Goal: Task Accomplishment & Management: Manage account settings

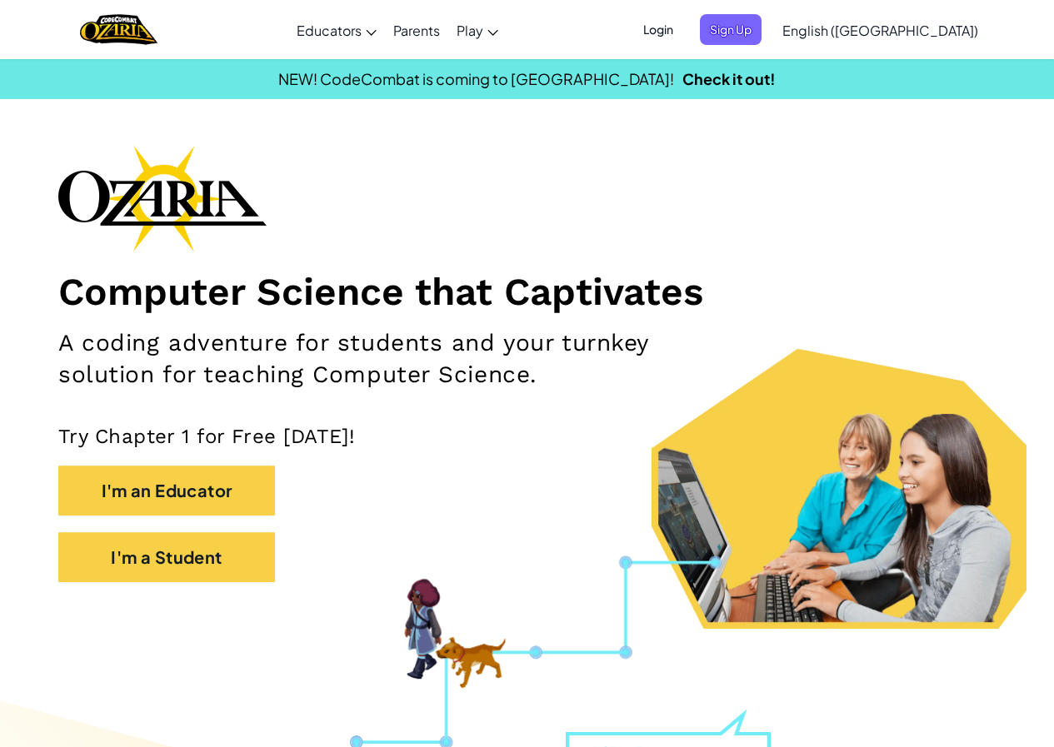
click at [683, 24] on span "Login" at bounding box center [658, 29] width 50 height 31
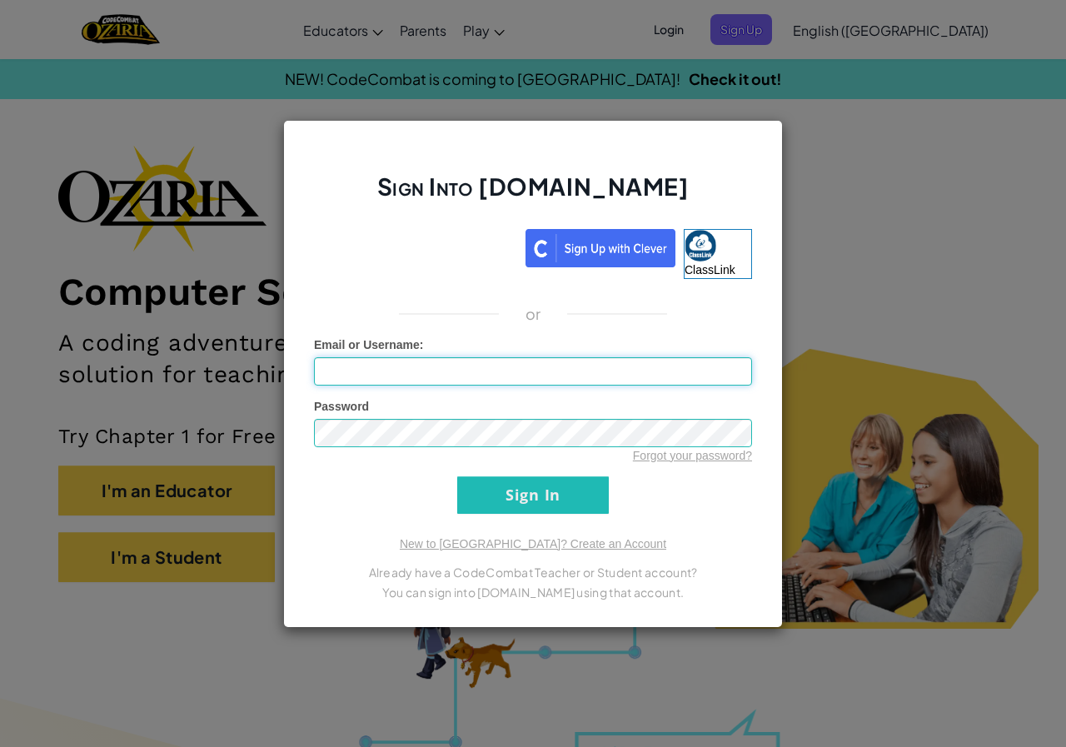
click at [426, 379] on input "Email or Username :" at bounding box center [533, 371] width 438 height 28
type input "B412AKA"
click at [457, 477] on input "Sign In" at bounding box center [533, 495] width 152 height 37
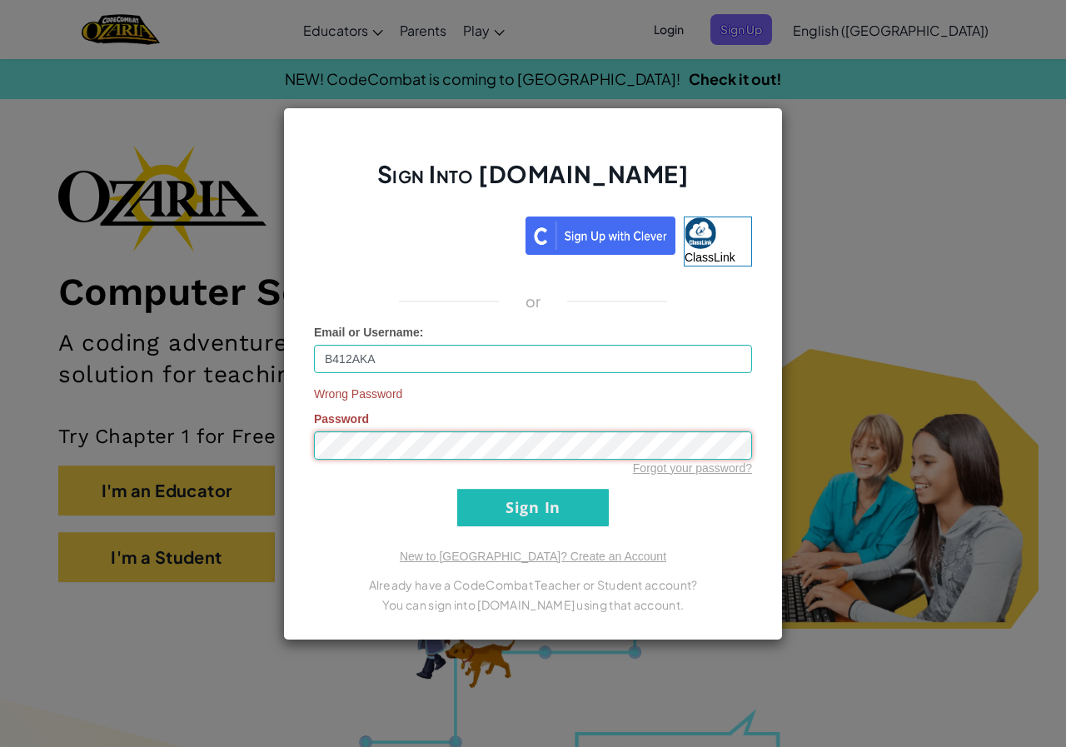
click at [457, 489] on input "Sign In" at bounding box center [533, 507] width 152 height 37
